Goal: Communication & Community: Answer question/provide support

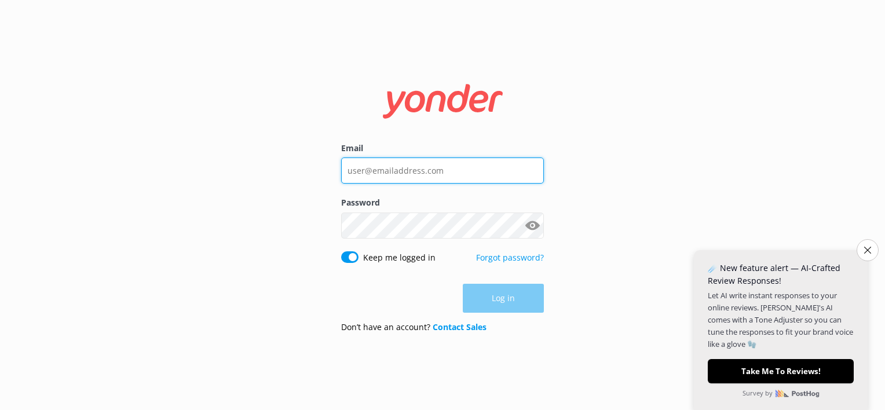
click at [420, 169] on input "Email" at bounding box center [442, 171] width 203 height 26
type input "[EMAIL_ADDRESS][DOMAIN_NAME]"
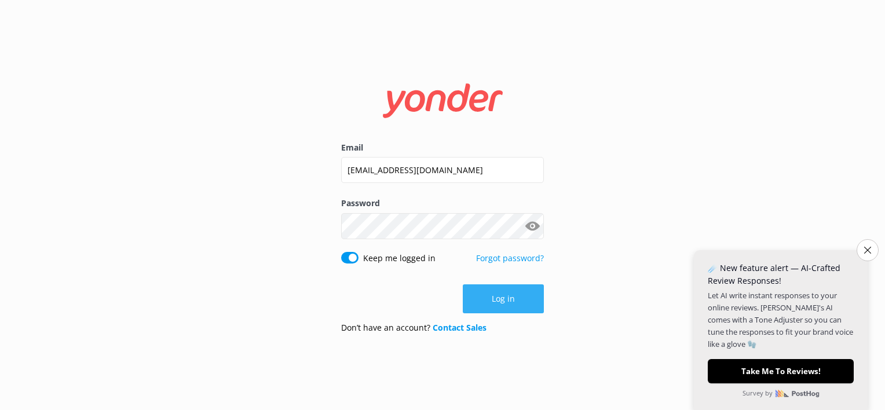
click at [484, 298] on button "Log in" at bounding box center [503, 298] width 81 height 29
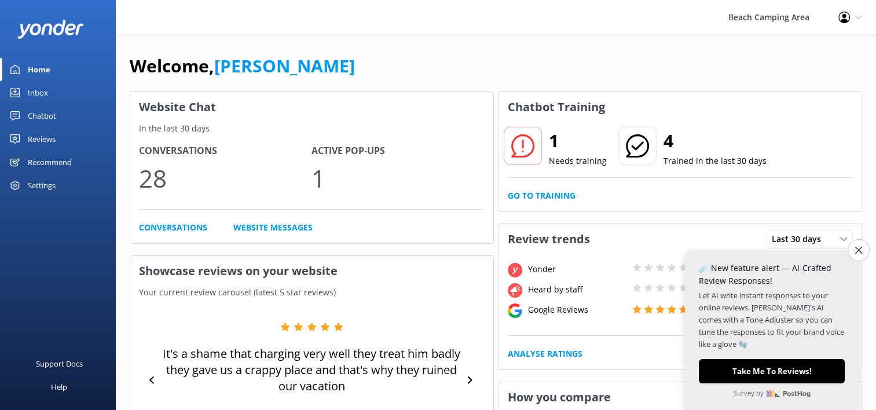
click at [540, 152] on div at bounding box center [523, 146] width 38 height 38
click at [47, 116] on div "Chatbot" at bounding box center [42, 115] width 28 height 23
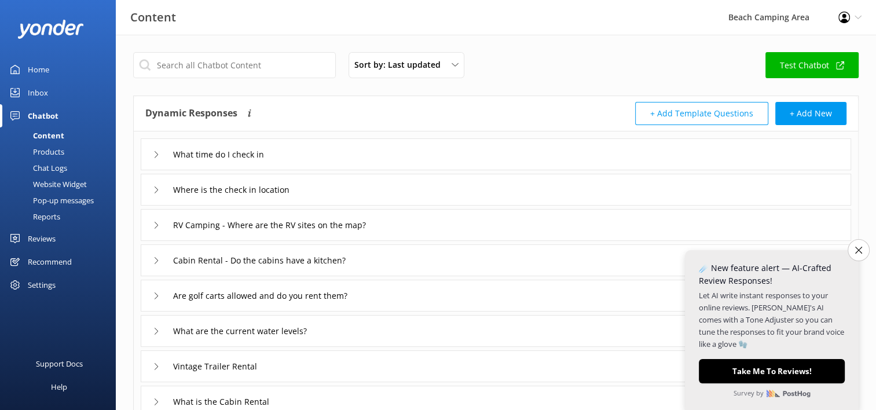
click at [44, 90] on div "Inbox" at bounding box center [38, 92] width 20 height 23
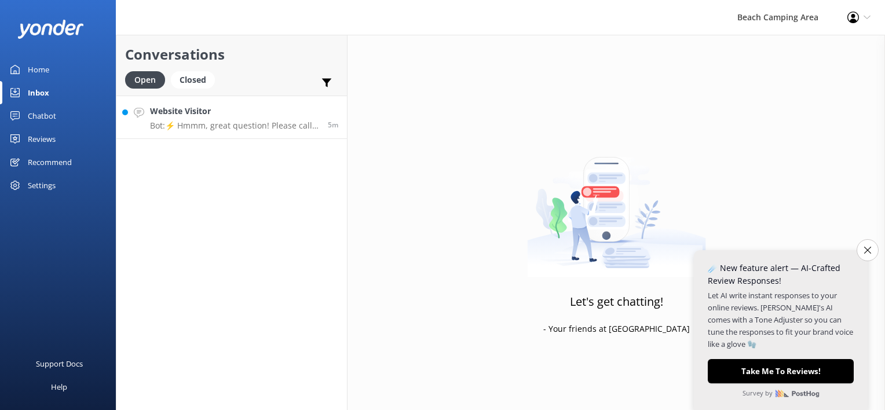
click at [253, 123] on p "Bot: ⚡ Hmmm, great question! Please call our front office at [PHONE_NUMBER] or …" at bounding box center [234, 125] width 169 height 10
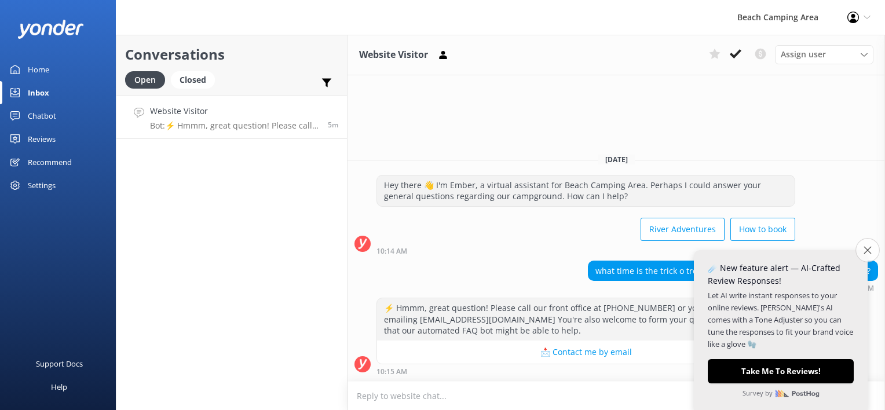
click at [866, 253] on icon "Close survey" at bounding box center [868, 250] width 8 height 8
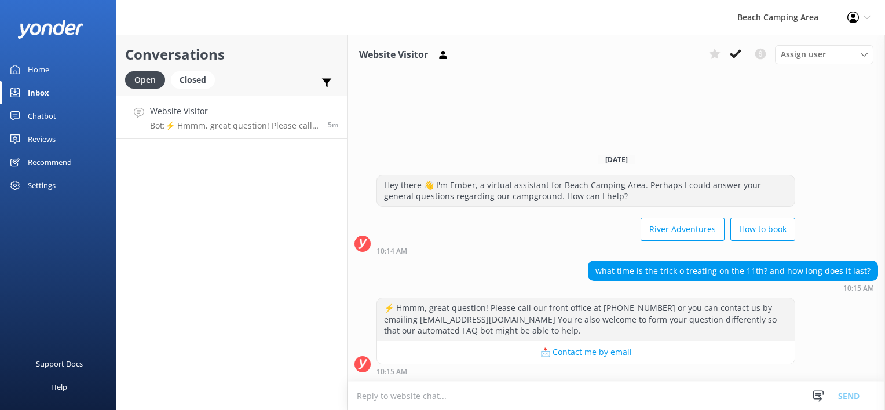
click at [417, 395] on textarea at bounding box center [615, 396] width 537 height 28
click at [414, 396] on textarea "Our events tab lists event details. Simply click on the event you are intereste…" at bounding box center [615, 395] width 537 height 29
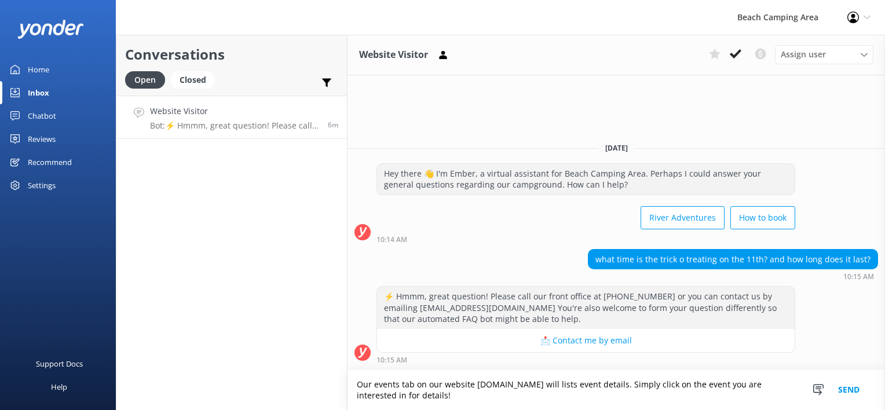
click at [612, 385] on textarea "Our events tab on our website [DOMAIN_NAME] will lists event details. Simply cl…" at bounding box center [615, 390] width 537 height 40
click at [667, 387] on textarea "Our events tab on our website [DOMAIN_NAME] will lists all event details. Simpl…" at bounding box center [615, 390] width 537 height 40
type textarea "Our events tab on our website [DOMAIN_NAME] will lists all event details throug…"
click at [836, 389] on button "Send" at bounding box center [848, 390] width 43 height 40
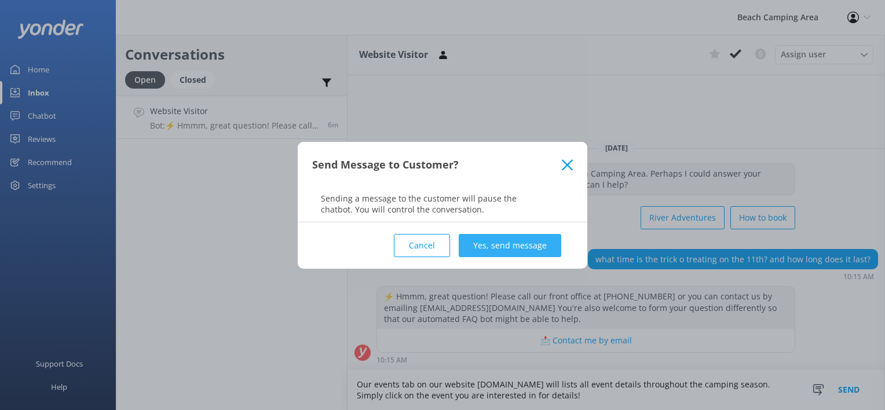
click at [521, 243] on button "Yes, send message" at bounding box center [510, 245] width 103 height 23
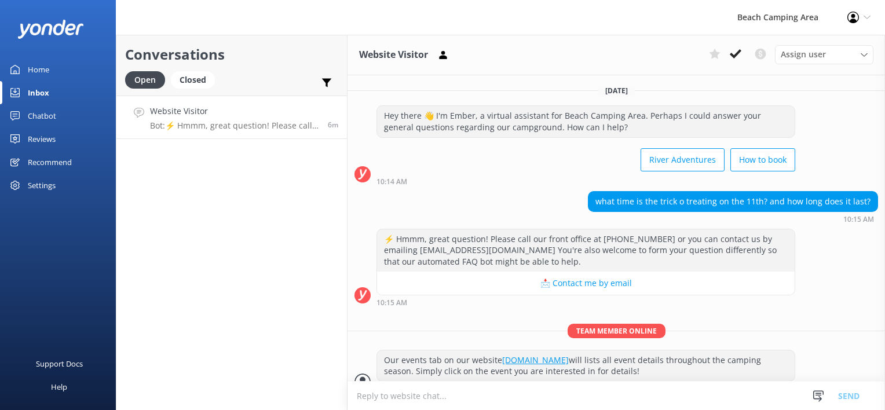
scroll to position [16, 0]
